Goal: Information Seeking & Learning: Learn about a topic

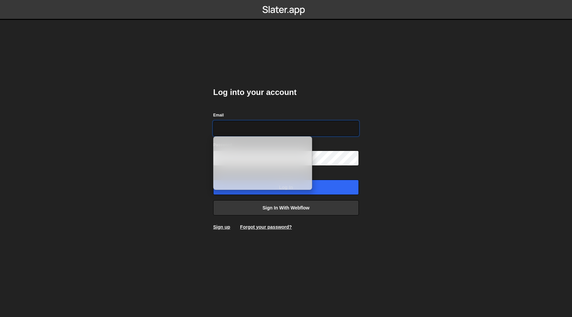
type input "[EMAIL_ADDRESS][DOMAIN_NAME]"
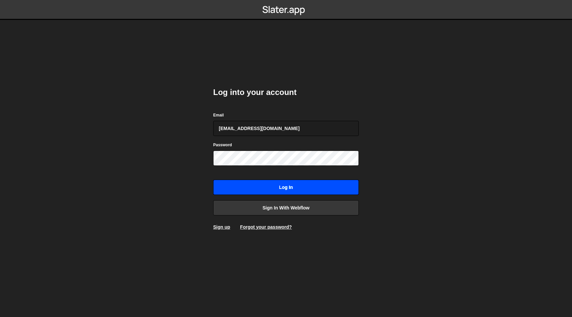
click at [269, 186] on input "Log in" at bounding box center [286, 187] width 146 height 15
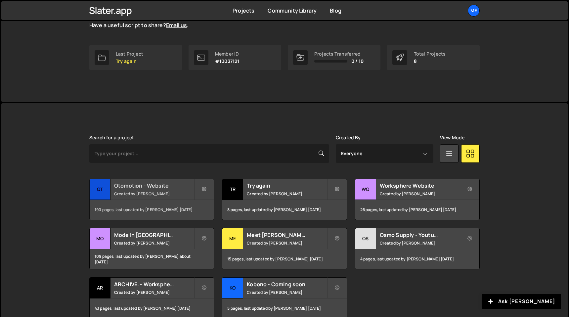
scroll to position [91, 0]
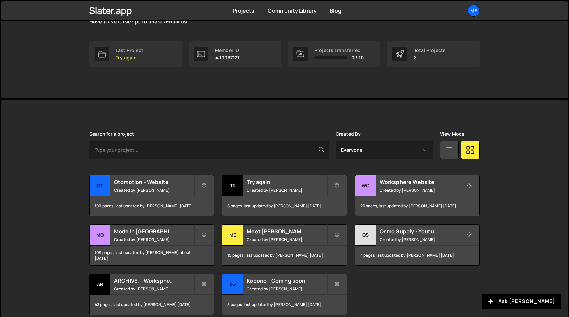
click at [63, 170] on div "[PERSON_NAME] is designed for desktop use. Please use a larger screen to access…" at bounding box center [284, 223] width 567 height 247
click at [125, 192] on small "Created by [PERSON_NAME]" at bounding box center [154, 190] width 80 height 6
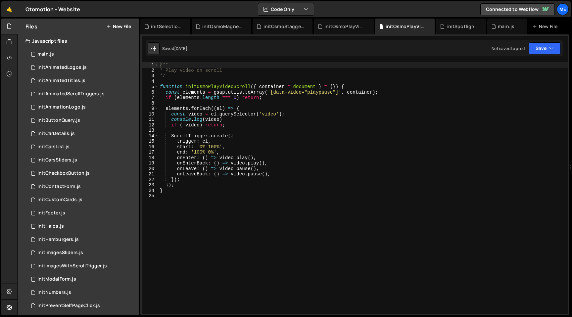
type textarea "function initOsmoPlayVideoScroll({ container = document } = {}) {"
click at [283, 86] on div "/** * Play video on scroll */ function initOsmoPlayVideoScroll ( { container = …" at bounding box center [363, 193] width 409 height 263
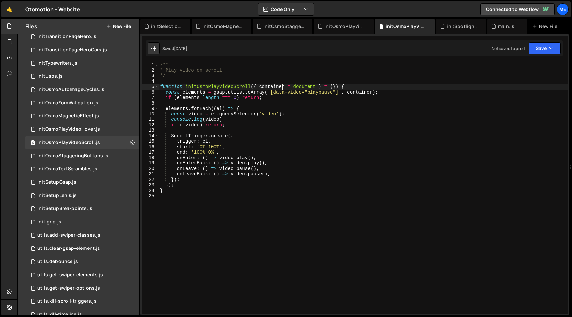
scroll to position [613, 0]
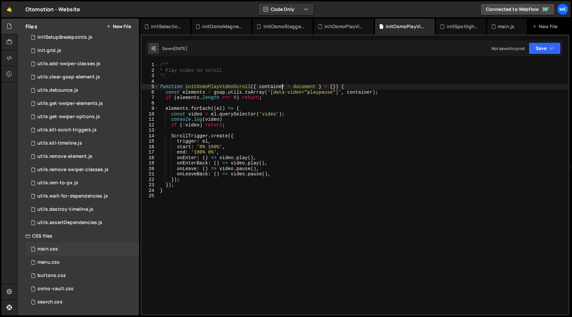
click at [45, 248] on div "main.css" at bounding box center [47, 249] width 21 height 6
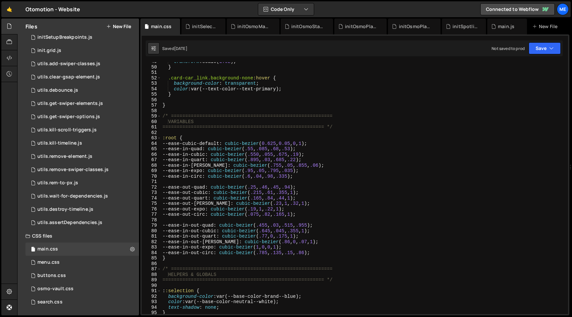
scroll to position [0, 0]
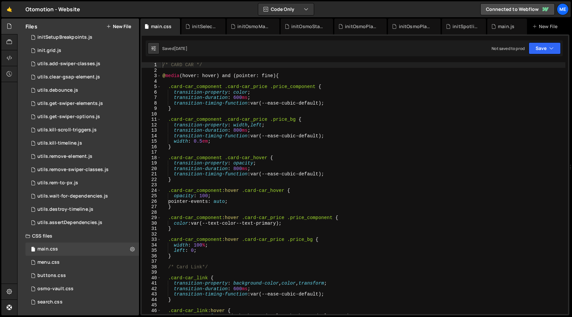
type textarea "@media (hover: hover) and (pointer: fine) {"
drag, startPoint x: 179, startPoint y: 76, endPoint x: 154, endPoint y: 76, distance: 25.5
click at [154, 76] on div "@media (hover: hover) and (pointer: fine) { 1 2 3 4 5 6 7 8 9 10 11 12 13 14 15…" at bounding box center [355, 188] width 426 height 252
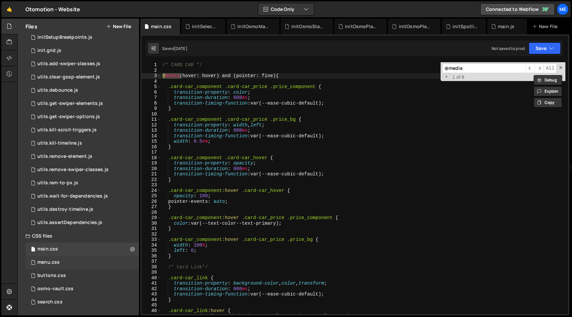
click at [53, 264] on div "menu.css" at bounding box center [48, 263] width 22 height 6
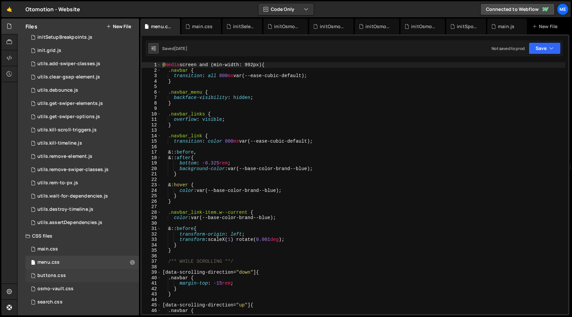
click at [52, 276] on div "buttons.css" at bounding box center [51, 276] width 28 height 6
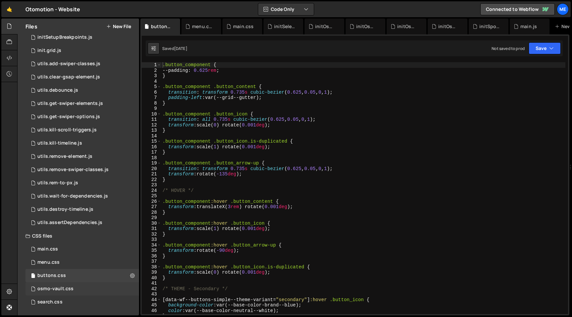
click at [51, 290] on div "osmo-vault.css" at bounding box center [55, 289] width 36 height 6
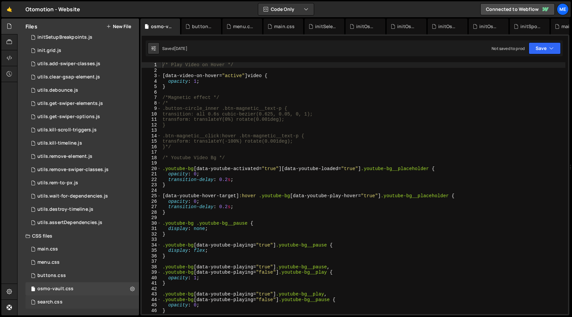
click at [51, 297] on div "search.css 0" at bounding box center [82, 302] width 114 height 13
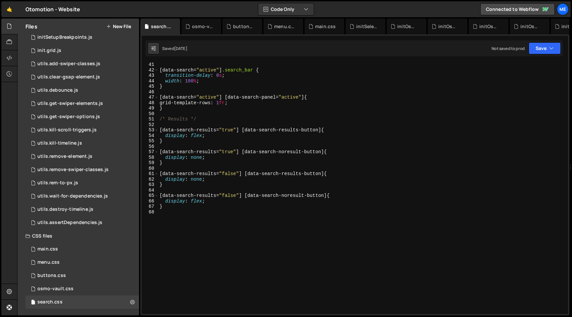
scroll to position [243, 0]
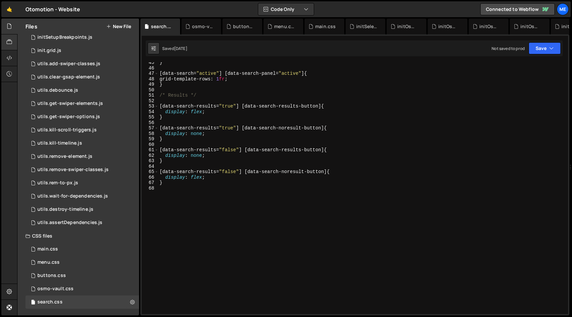
click at [15, 42] on div at bounding box center [15, 42] width 3 height 5
click at [9, 43] on icon at bounding box center [9, 41] width 5 height 7
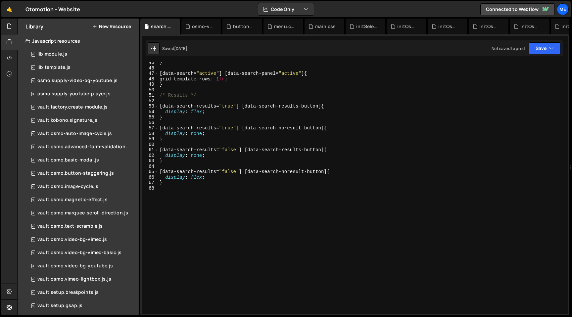
type textarea "}"
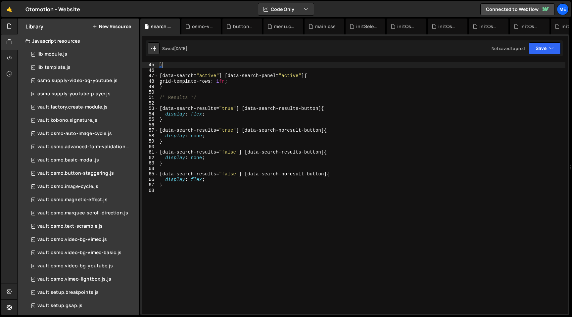
click at [326, 65] on div "} [ data-search = " active " ] [ data-search-panel = " active " ] { grid-templa…" at bounding box center [361, 193] width 407 height 263
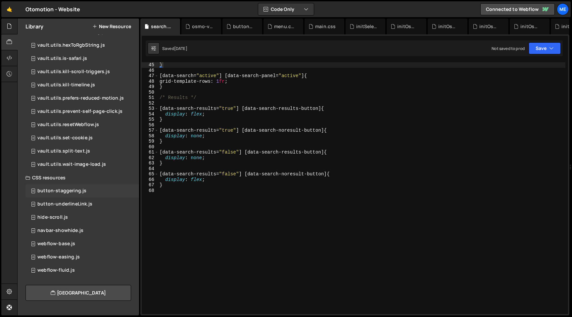
click at [51, 192] on div "button-staggering.js" at bounding box center [61, 191] width 49 height 6
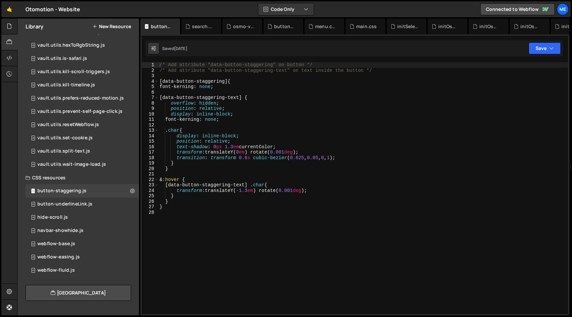
type textarea "}"
drag, startPoint x: 124, startPoint y: 180, endPoint x: 298, endPoint y: 205, distance: 175.9
click at [298, 205] on div "/* Add attribute "data-button-staggering" on button */ /* Add attribute "data-b…" at bounding box center [363, 193] width 410 height 263
click at [71, 205] on div "button-underlineLink.js" at bounding box center [64, 204] width 55 height 6
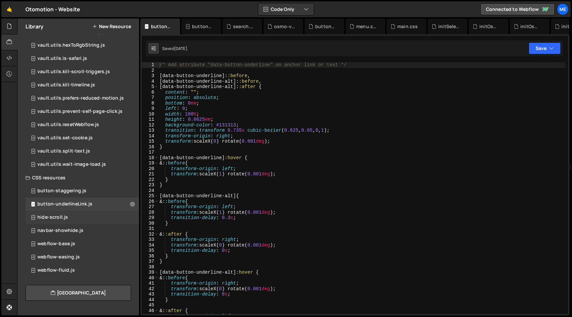
click at [63, 220] on div "hide-scroll.js" at bounding box center [52, 217] width 30 height 6
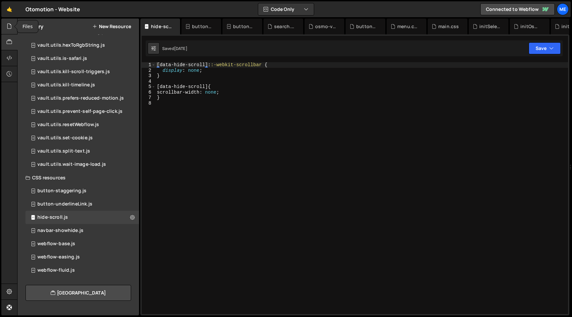
scroll to position [960, 0]
click at [8, 25] on icon at bounding box center [9, 26] width 5 height 7
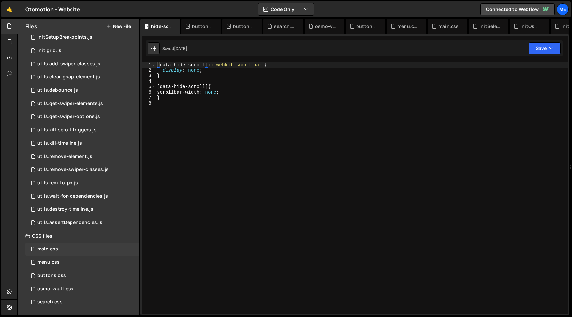
click at [54, 248] on div "main.css" at bounding box center [47, 249] width 21 height 6
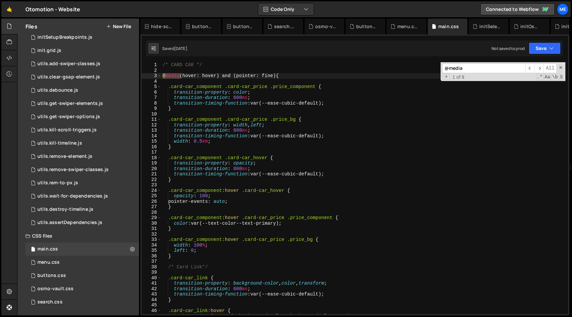
scroll to position [105, 0]
type textarea "pointer-events: auto;"
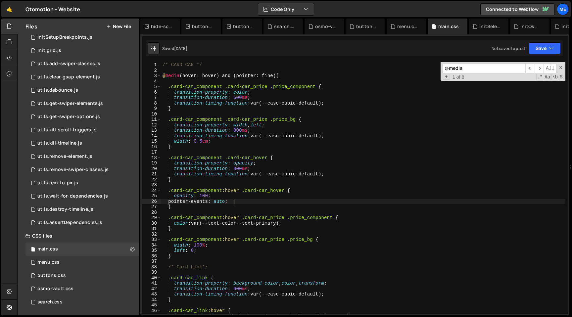
click at [328, 203] on div "/* CARD CAR */ @ media (hover: hover) and (pointer: fine) { .card-car_component…" at bounding box center [363, 193] width 404 height 263
paste input "card-car_hover"
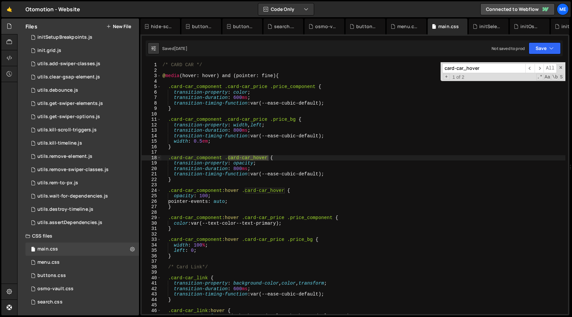
type input "card-car_hover"
